Goal: Task Accomplishment & Management: Use online tool/utility

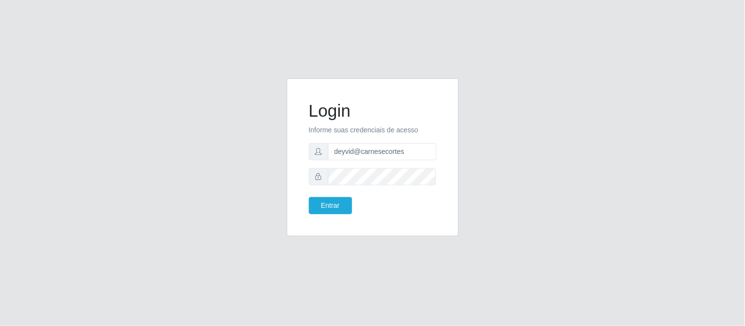
drag, startPoint x: 718, startPoint y: 4, endPoint x: 511, endPoint y: 178, distance: 270.3
click at [511, 178] on div "Login Informe suas credenciais de acesso deyvid@carnesecortes Entrar" at bounding box center [372, 164] width 559 height 170
click at [420, 149] on input "deyvid@carnesecortes" at bounding box center [382, 151] width 108 height 17
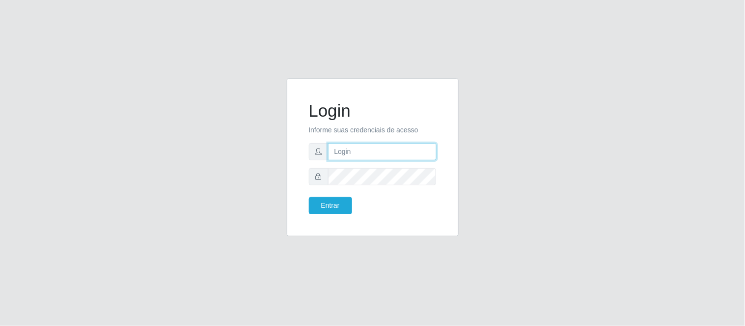
click at [420, 149] on input "text" at bounding box center [382, 151] width 108 height 17
type input "cristiane@carnesecorte"
click at [410, 155] on input "cristiane@carnesecorte" at bounding box center [382, 151] width 108 height 17
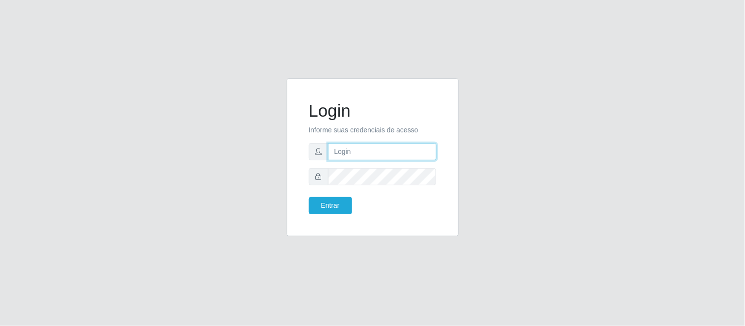
click at [364, 152] on input "text" at bounding box center [382, 151] width 108 height 17
click at [580, 125] on div "Login Informe suas credenciais de acesso Entrar" at bounding box center [372, 164] width 559 height 170
drag, startPoint x: 361, startPoint y: 166, endPoint x: 361, endPoint y: 151, distance: 14.7
click at [361, 154] on form "Login Informe suas credenciais de acesso Entrar" at bounding box center [373, 158] width 128 height 114
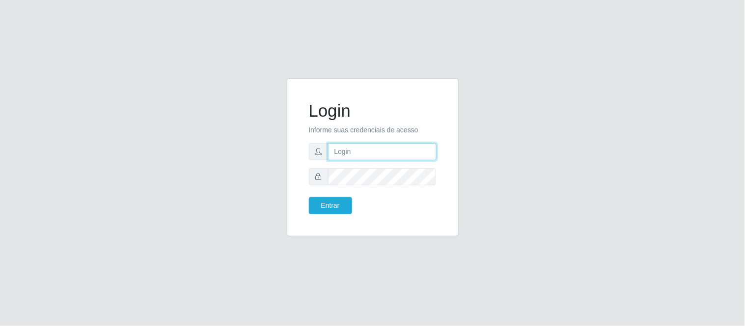
click at [361, 148] on input "text" at bounding box center [382, 151] width 108 height 17
click at [532, 63] on div "Login Informe suas credenciais de acesso Entrar" at bounding box center [372, 163] width 745 height 326
click at [373, 149] on input "text" at bounding box center [382, 151] width 108 height 17
click at [363, 151] on input "text" at bounding box center [382, 151] width 108 height 17
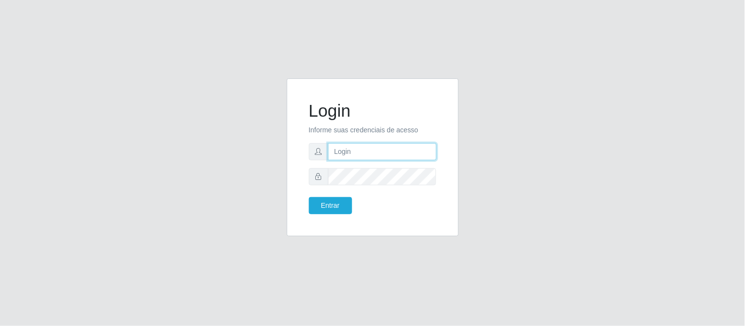
click at [362, 145] on input "text" at bounding box center [382, 151] width 108 height 17
type input "deyvid@carnesecortes"
click at [349, 199] on button "Entrar" at bounding box center [330, 205] width 43 height 17
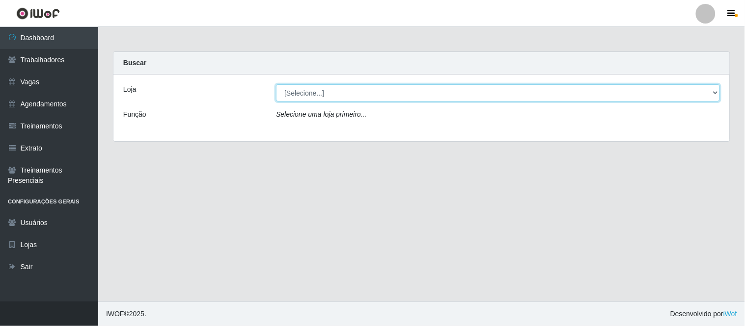
click at [580, 89] on select "[Selecione...] Carnes & Cortes" at bounding box center [498, 92] width 444 height 17
select select "433"
click at [276, 84] on select "[Selecione...] Carnes & Cortes" at bounding box center [498, 92] width 444 height 17
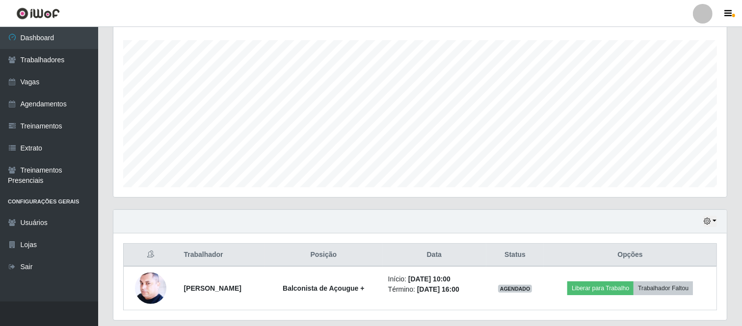
scroll to position [194, 0]
